Goal: Navigation & Orientation: Find specific page/section

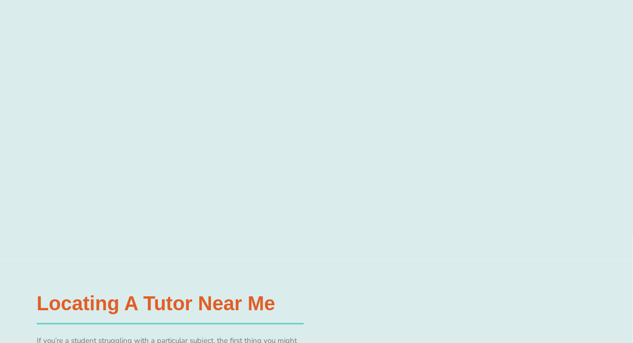
scroll to position [397, 0]
click at [20, 141] on div at bounding box center [316, 107] width 633 height 303
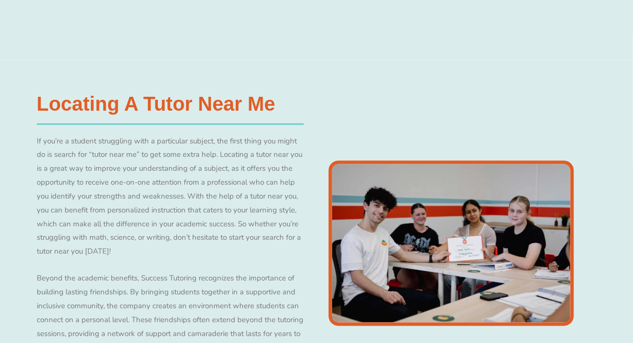
click at [0, 161] on div "Locating a Tutor Near Me​ If you’re a student struggling with a particular subj…" at bounding box center [316, 243] width 633 height 367
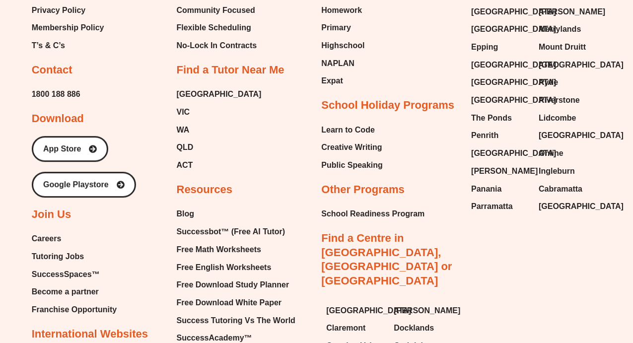
scroll to position [4071, 0]
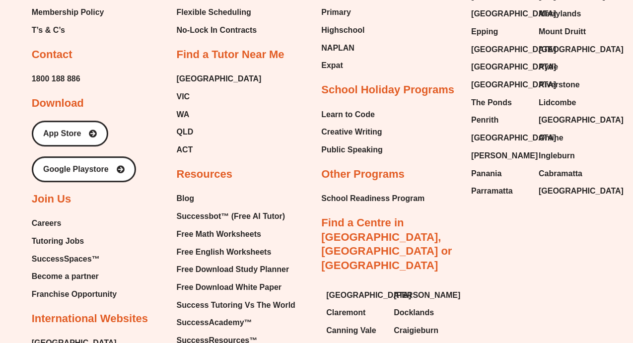
click at [47, 234] on span "Tutoring Jobs" at bounding box center [58, 241] width 52 height 15
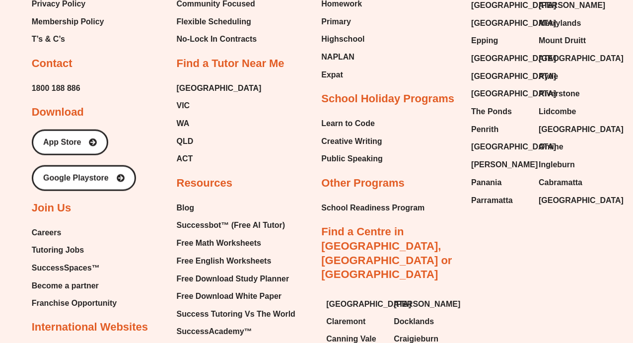
scroll to position [2036, 0]
